Goal: Task Accomplishment & Management: Use online tool/utility

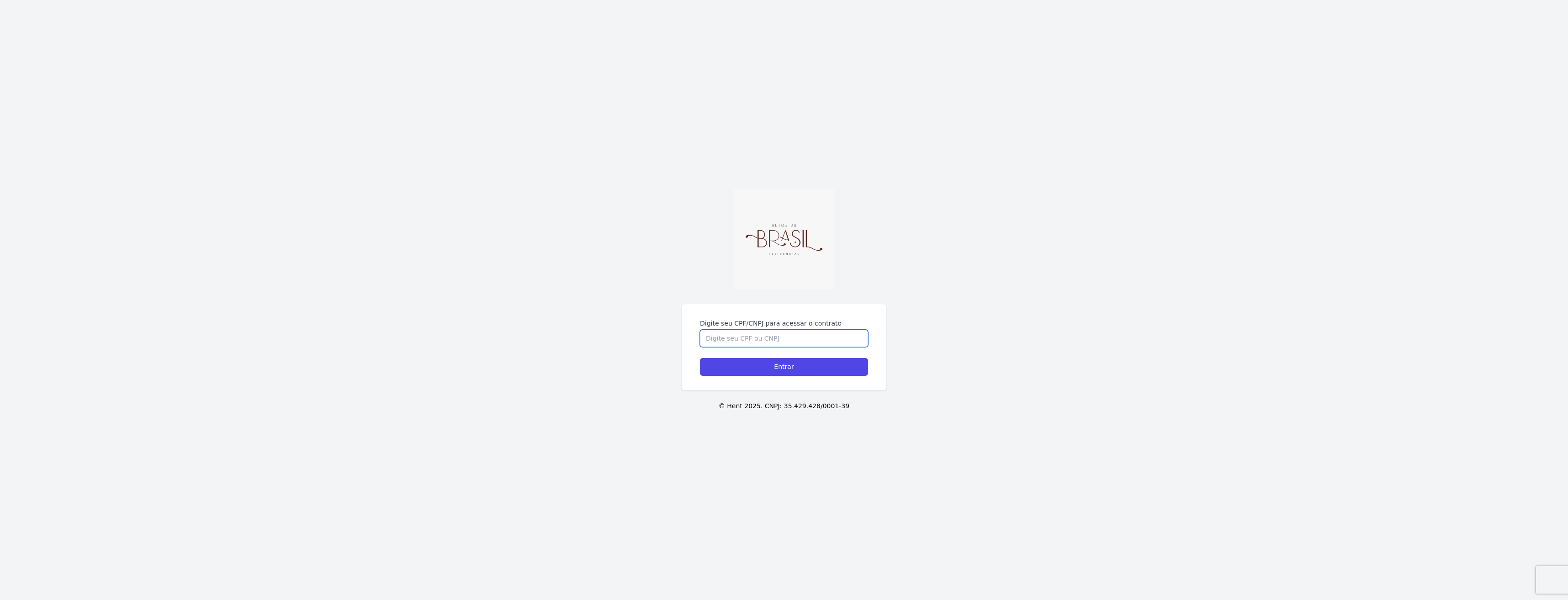
click at [751, 339] on input "Digite seu CPF/CNPJ para acessar o contrato" at bounding box center [784, 339] width 168 height 18
type input "19034937810"
click at [765, 362] on input "Entrar" at bounding box center [784, 367] width 168 height 18
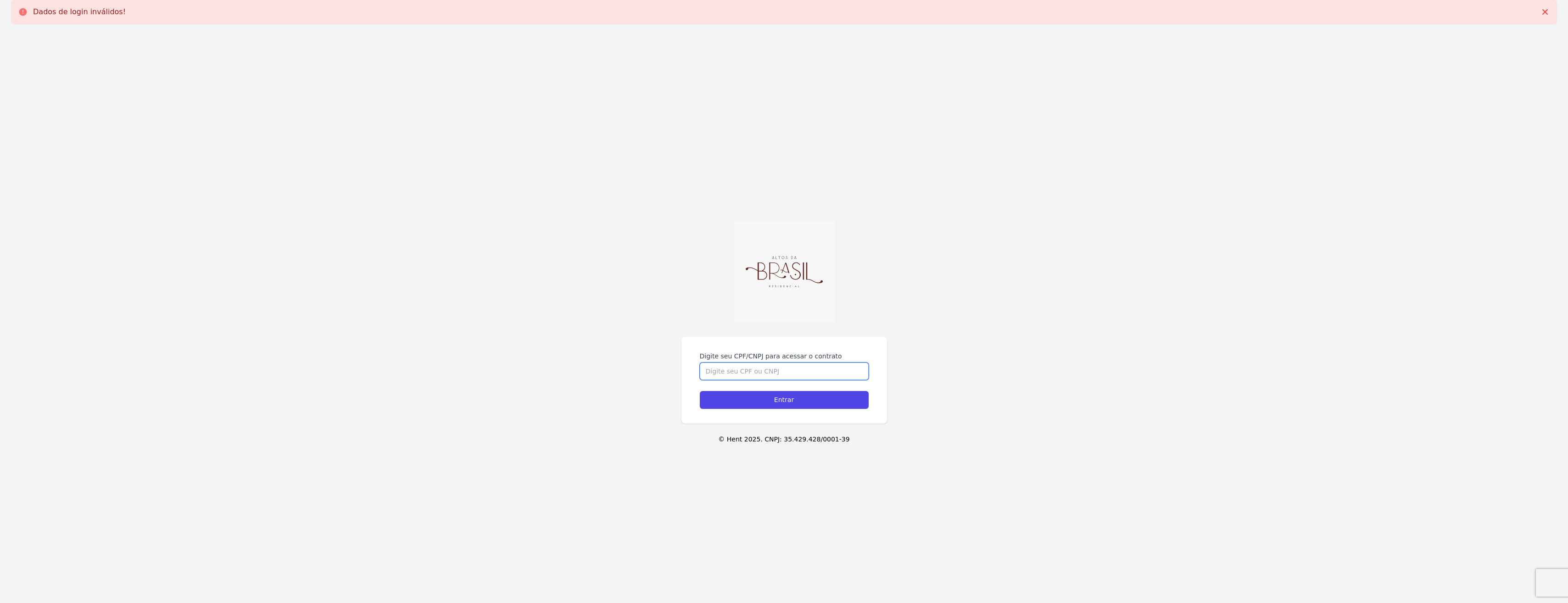
click at [755, 370] on input "Digite seu CPF/CNPJ para acessar o contrato" at bounding box center [784, 372] width 169 height 18
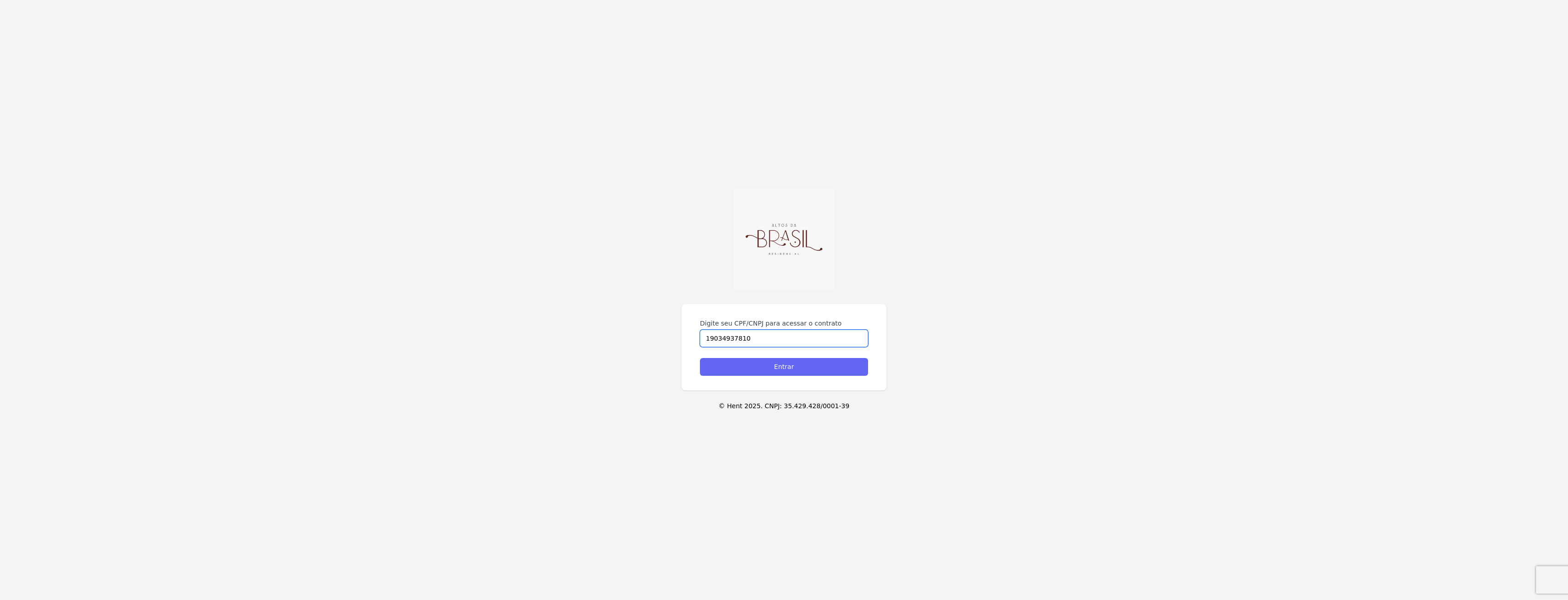
type input "19034937810"
click at [771, 397] on div "Digite seu CPF/CNPJ para acessar o contrato 19034937810 Entrar © Hent 2025. CNP…" at bounding box center [784, 300] width 1568 height 600
click at [784, 369] on input "Entrar" at bounding box center [784, 367] width 168 height 18
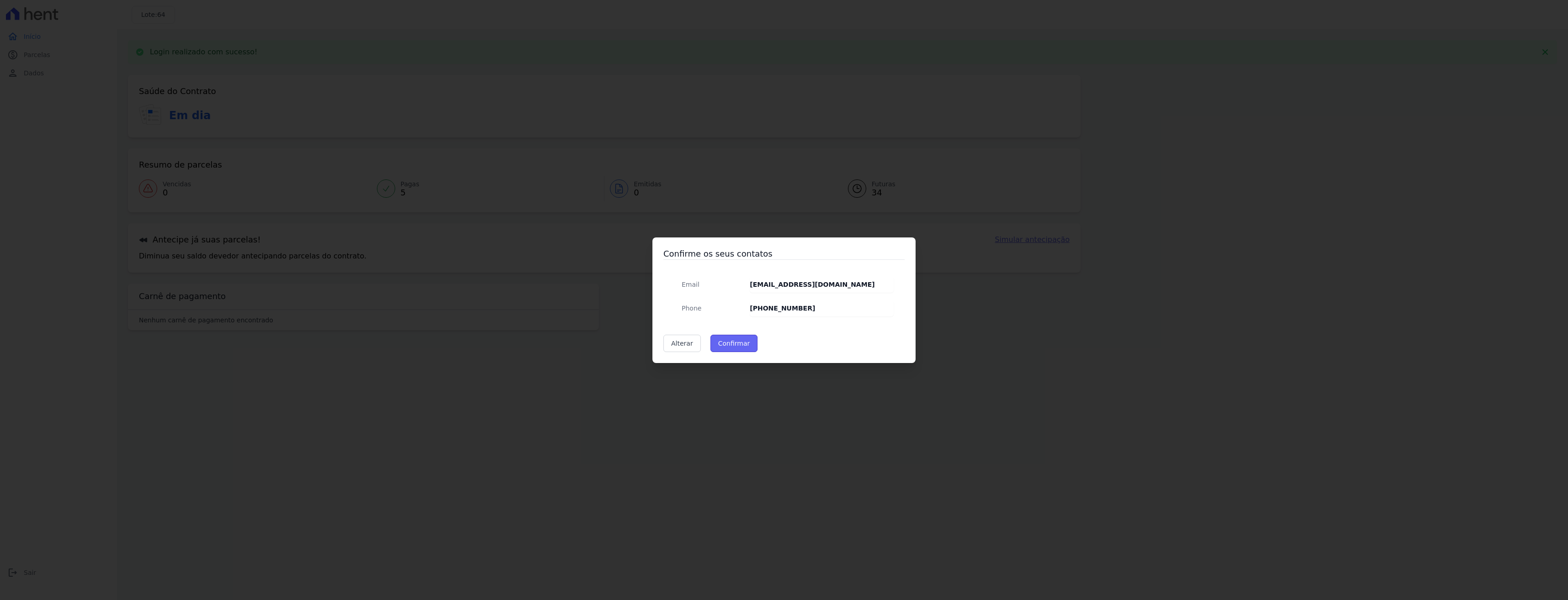
click at [732, 342] on button "Confirmar" at bounding box center [734, 344] width 47 height 18
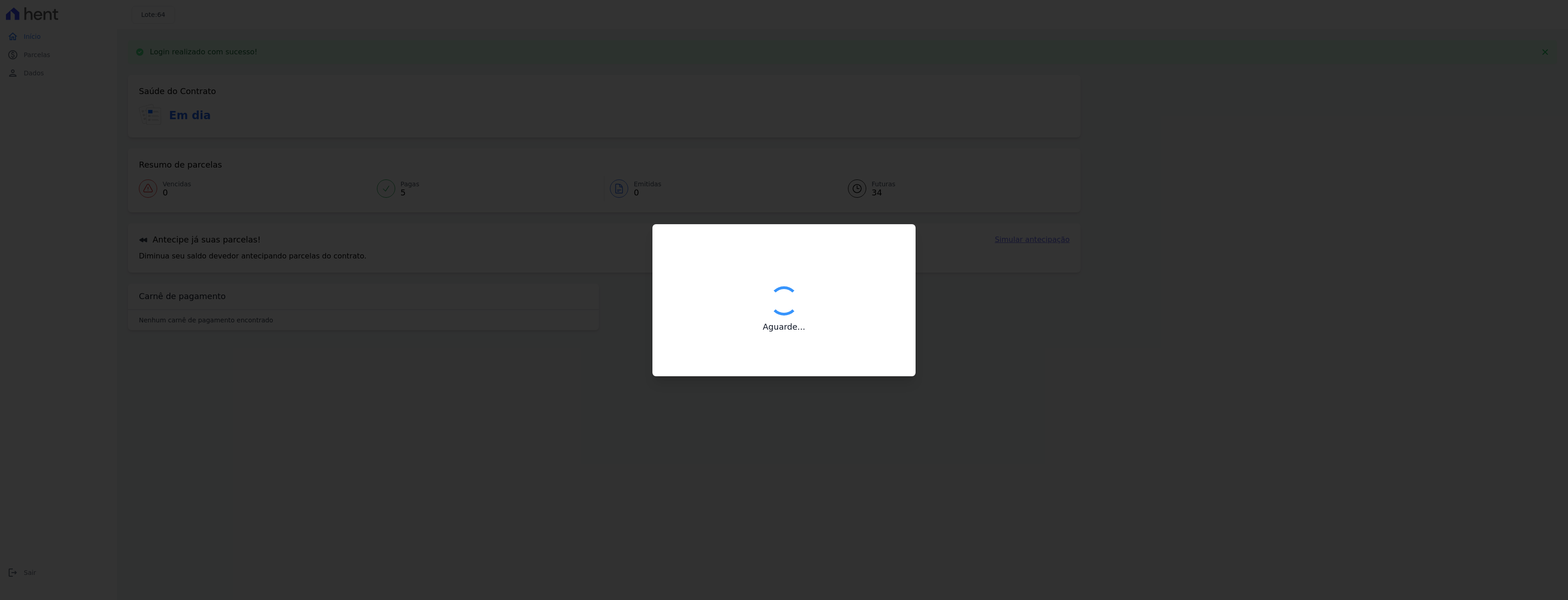
type input "Contatos confirmados com sucesso."
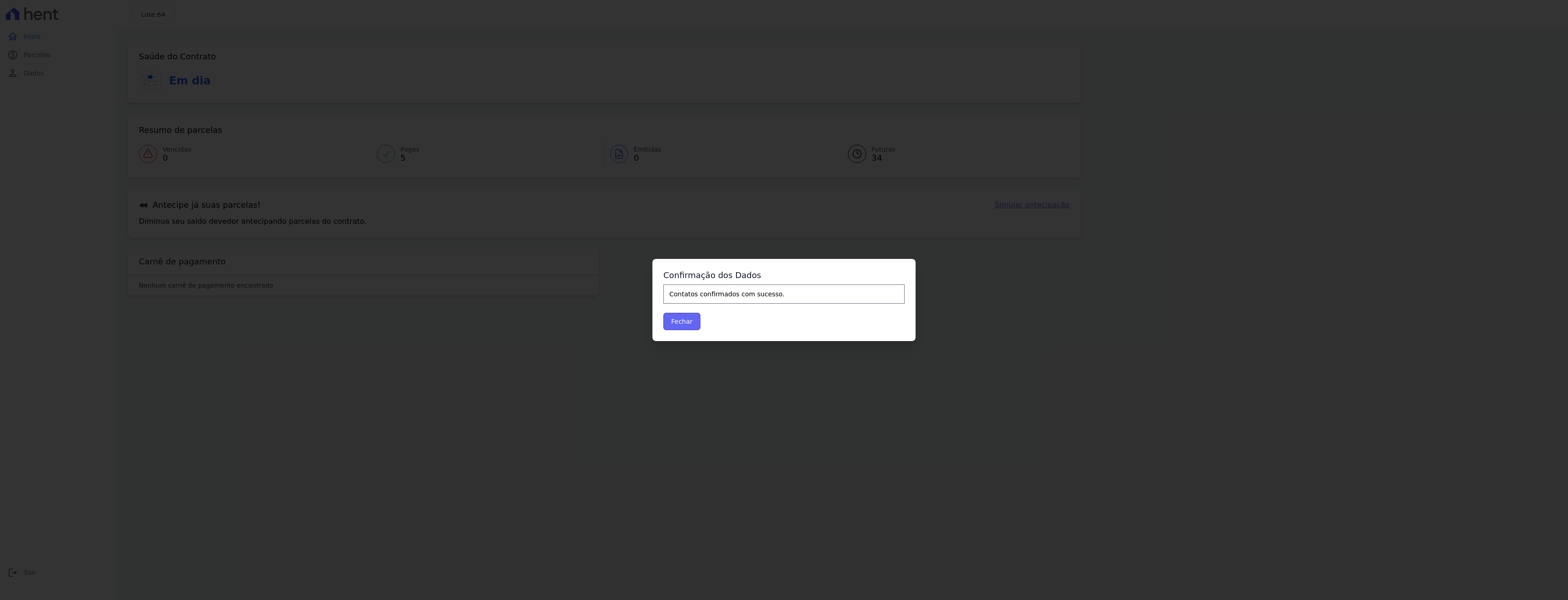
click at [682, 321] on button "Fechar" at bounding box center [682, 322] width 37 height 18
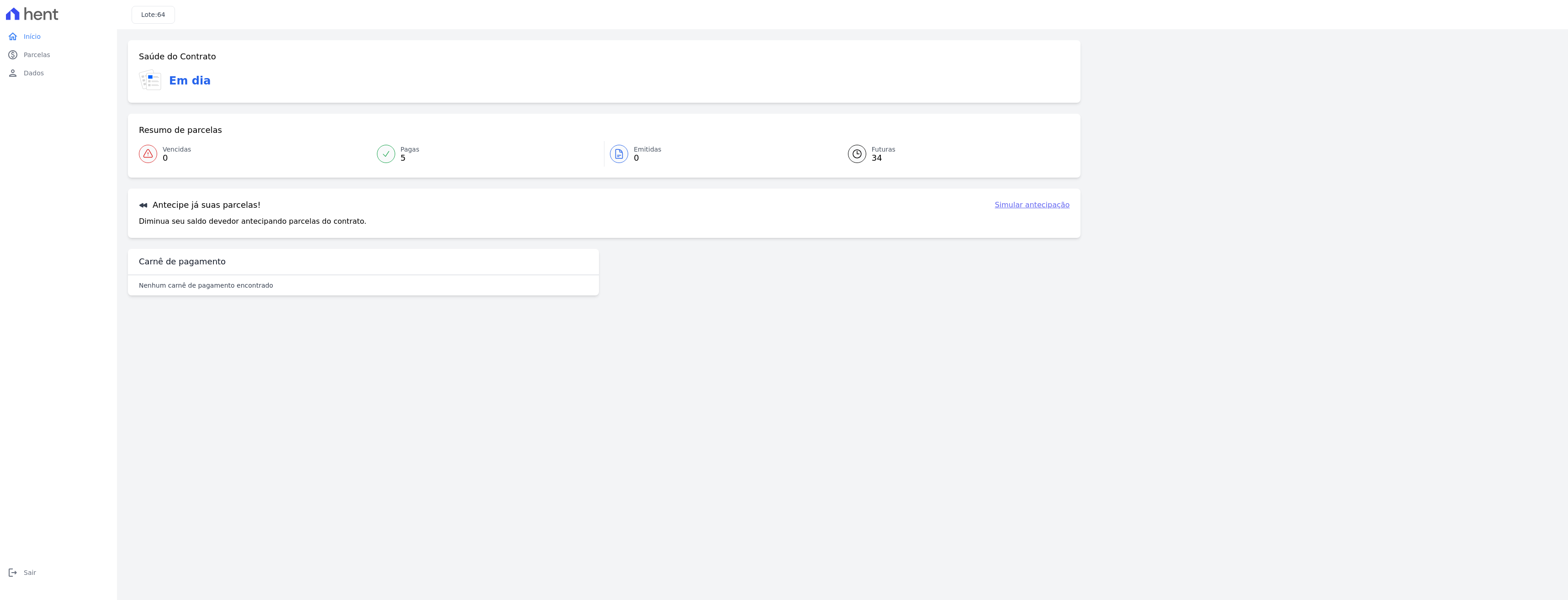
click at [1041, 204] on link "Simular antecipação" at bounding box center [1032, 205] width 75 height 11
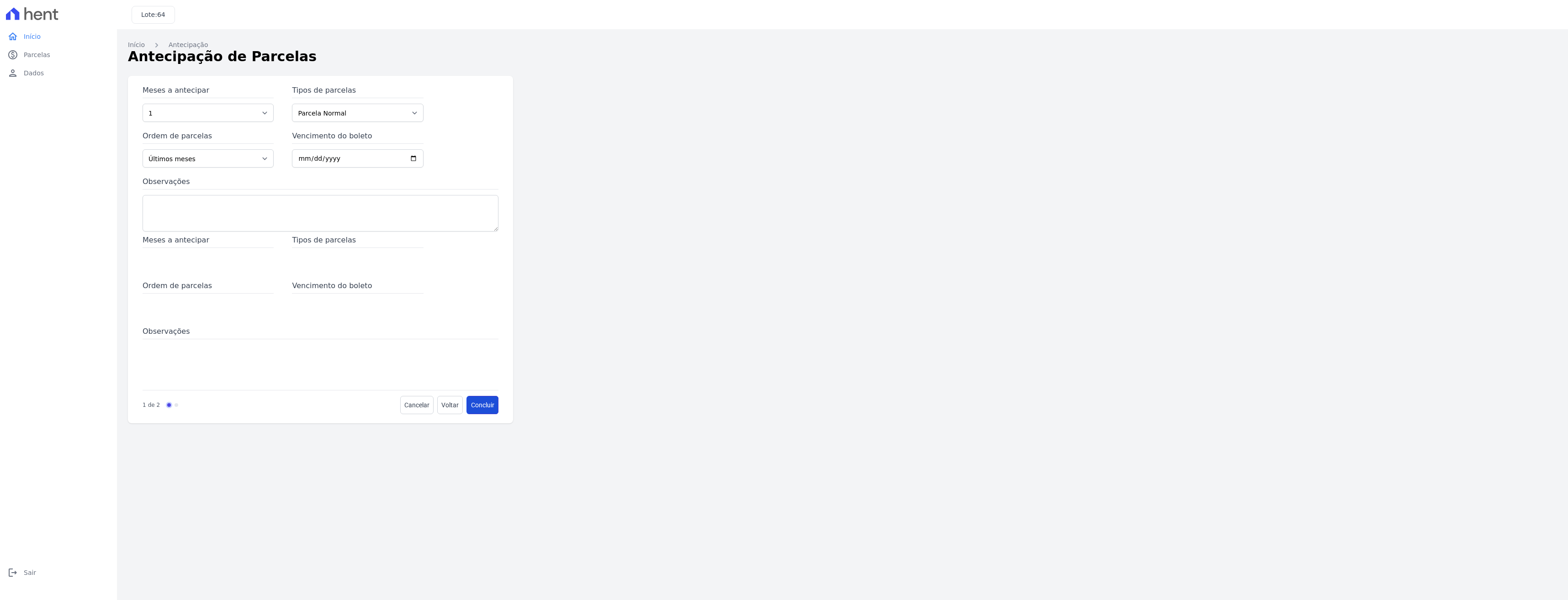
click at [484, 405] on button "Concluir" at bounding box center [483, 405] width 32 height 18
